Goal: Task Accomplishment & Management: Manage account settings

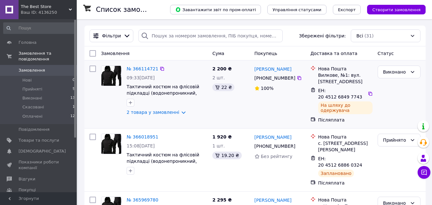
click at [110, 77] on img at bounding box center [111, 76] width 20 height 20
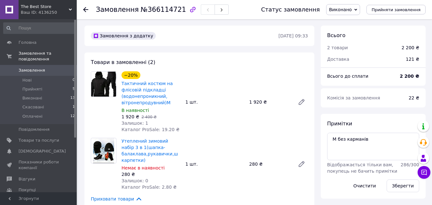
click at [110, 77] on img at bounding box center [103, 84] width 25 height 25
click at [85, 8] on use at bounding box center [85, 9] width 5 height 5
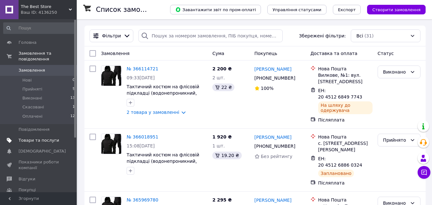
click at [38, 137] on span "Товари та послуги" at bounding box center [39, 140] width 41 height 6
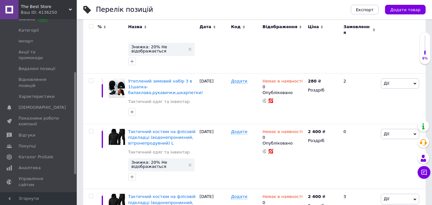
scroll to position [473, 0]
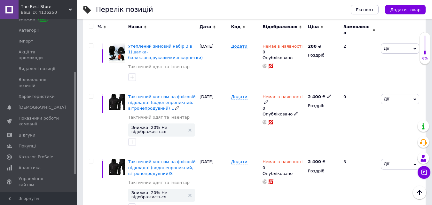
click at [117, 94] on img at bounding box center [117, 102] width 16 height 16
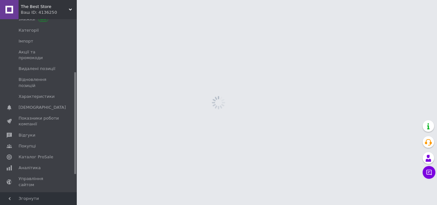
click at [117, 0] on html "The Best Store Ваш ID: 4136250 Сайт The Best Store Кабінет покупця Перевірити с…" at bounding box center [218, 0] width 437 height 0
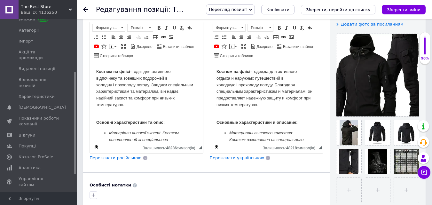
scroll to position [128, 0]
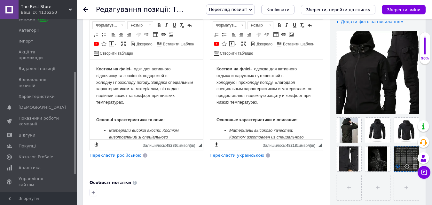
click at [396, 166] on icon at bounding box center [397, 166] width 5 height 5
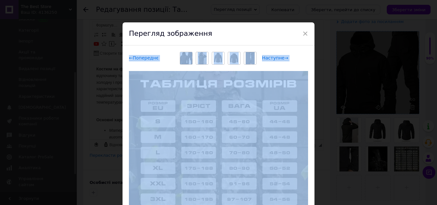
drag, startPoint x: 234, startPoint y: 35, endPoint x: 347, endPoint y: 85, distance: 123.7
click at [347, 85] on div "× Перегляд зображення ← Попереднє Наступне → Видалити зображення Видалити всі з…" at bounding box center [218, 102] width 437 height 205
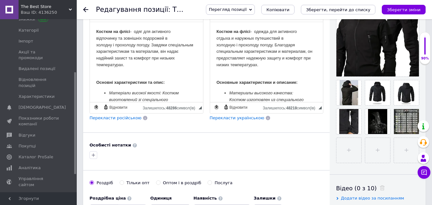
scroll to position [166, 0]
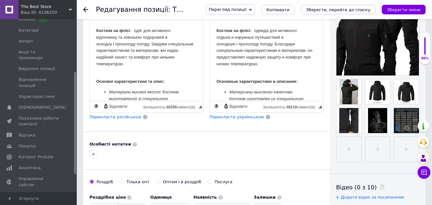
click at [396, 127] on use at bounding box center [397, 127] width 5 height 3
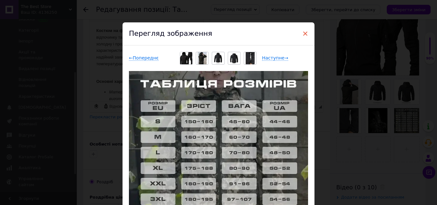
click at [303, 33] on span "×" at bounding box center [305, 33] width 6 height 11
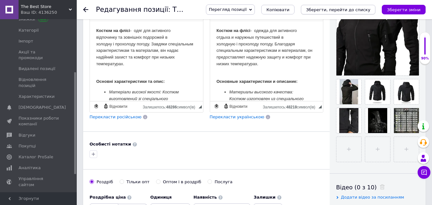
click at [333, 9] on icon "Зберегти, перейти до списку" at bounding box center [338, 9] width 64 height 5
